Goal: Go to known website: Access a specific website the user already knows

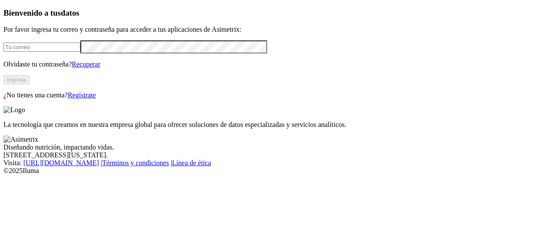
drag, startPoint x: 0, startPoint y: 0, endPoint x: 65, endPoint y: 58, distance: 87.4
click at [65, 52] on input "email" at bounding box center [41, 47] width 77 height 9
type input "[PERSON_NAME][EMAIL_ADDRESS][PERSON_NAME][DOMAIN_NAME]"
click input "submit" at bounding box center [0, 0] width 0 height 0
